Goal: Check status: Check status

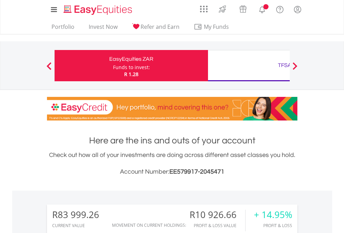
scroll to position [67, 109]
click at [113, 66] on div "Funds to invest:" at bounding box center [131, 67] width 37 height 7
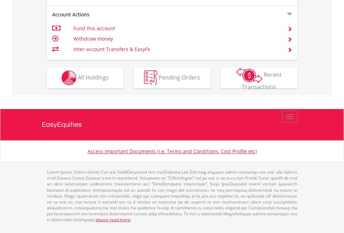
scroll to position [681, 0]
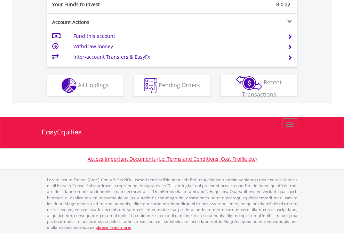
scroll to position [695, 0]
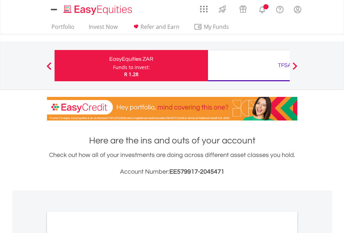
scroll to position [418, 0]
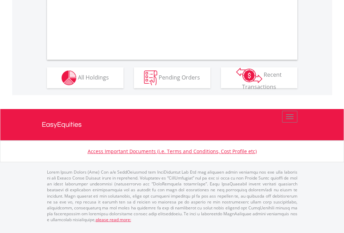
click at [78, 81] on span "All Holdings" at bounding box center [93, 77] width 31 height 8
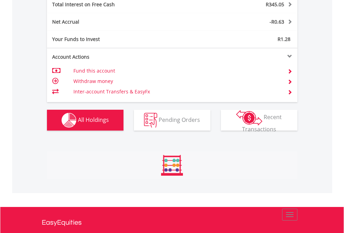
scroll to position [802, 0]
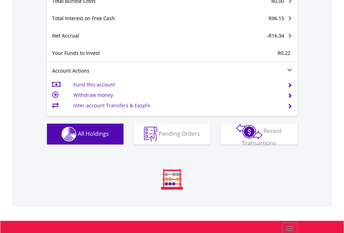
scroll to position [67, 109]
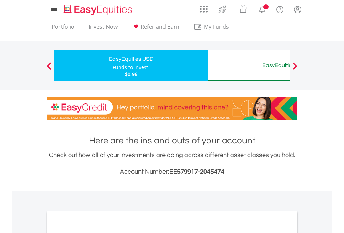
scroll to position [418, 0]
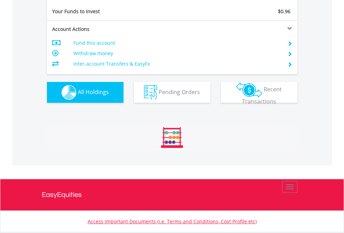
scroll to position [67, 109]
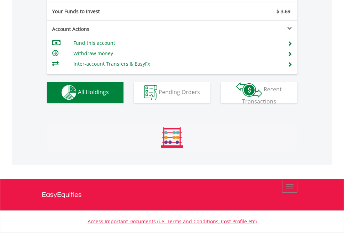
scroll to position [67, 109]
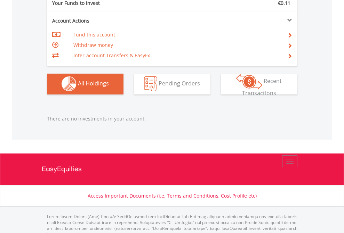
scroll to position [689, 0]
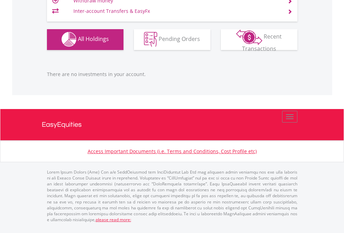
scroll to position [67, 109]
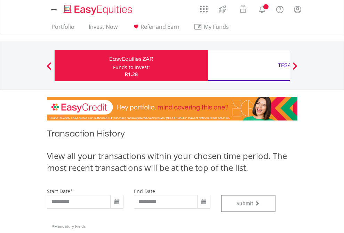
type input "**********"
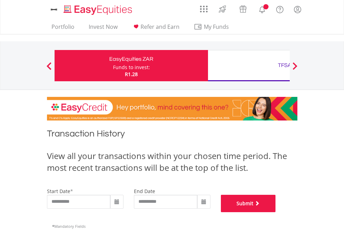
click at [276, 213] on button "Submit" at bounding box center [248, 203] width 55 height 17
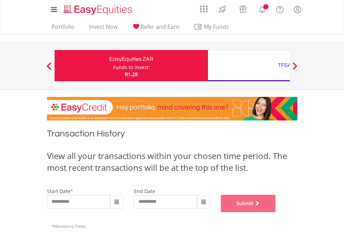
scroll to position [282, 0]
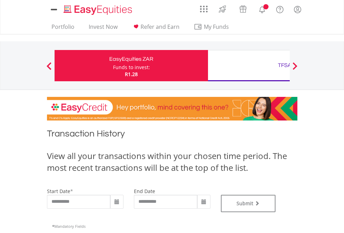
click at [249, 66] on div "TFSA" at bounding box center [284, 66] width 145 height 10
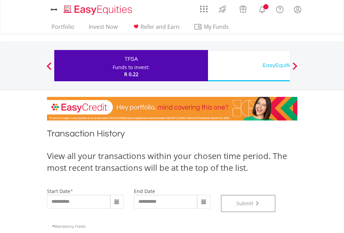
scroll to position [282, 0]
click at [249, 66] on div "EasyEquities USD" at bounding box center [284, 66] width 145 height 10
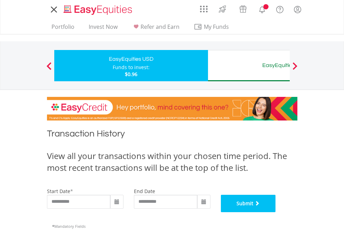
click at [276, 213] on button "Submit" at bounding box center [248, 203] width 55 height 17
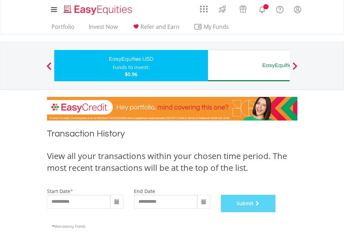
scroll to position [282, 0]
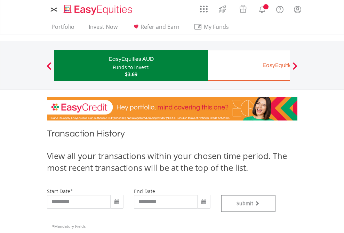
type input "**********"
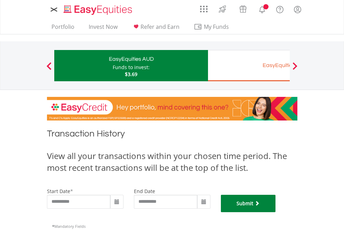
click at [276, 213] on button "Submit" at bounding box center [248, 203] width 55 height 17
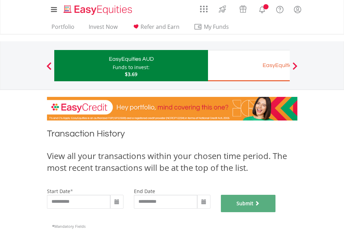
scroll to position [282, 0]
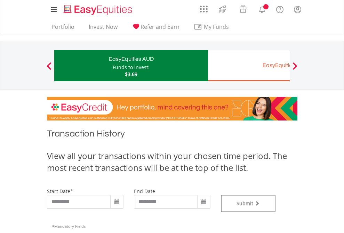
click at [249, 66] on div "EasyEquities EUR" at bounding box center [284, 66] width 145 height 10
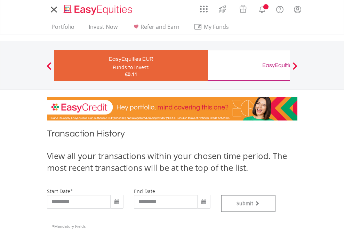
type input "**********"
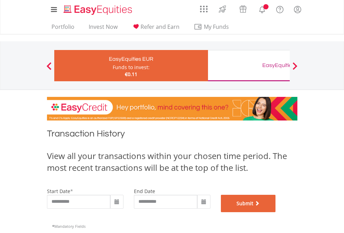
click at [276, 213] on button "Submit" at bounding box center [248, 203] width 55 height 17
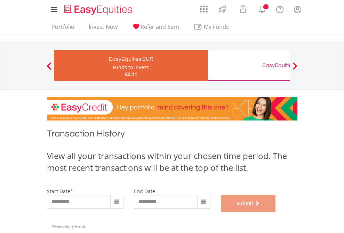
scroll to position [282, 0]
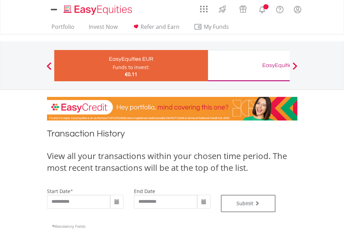
click at [249, 66] on div "EasyEquities GBP" at bounding box center [284, 66] width 145 height 10
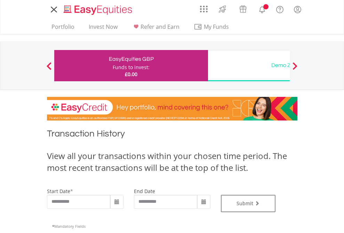
type input "**********"
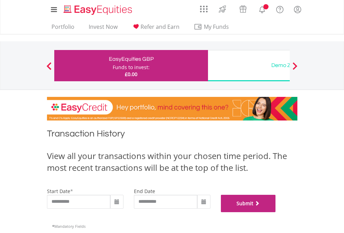
click at [276, 213] on button "Submit" at bounding box center [248, 203] width 55 height 17
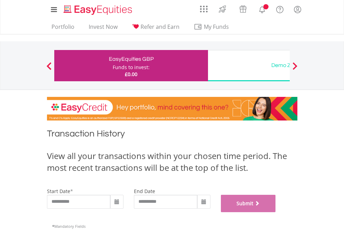
scroll to position [282, 0]
